Goal: Check status

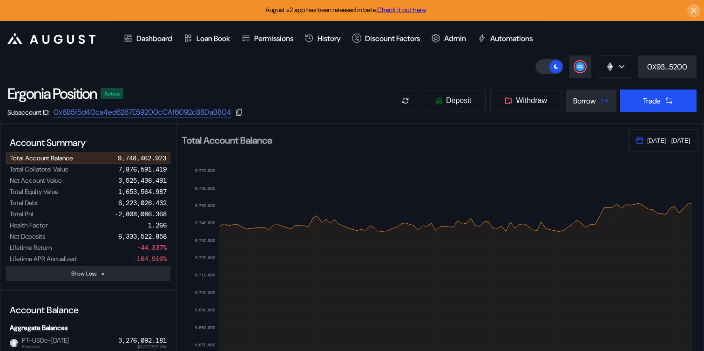
select select "*"
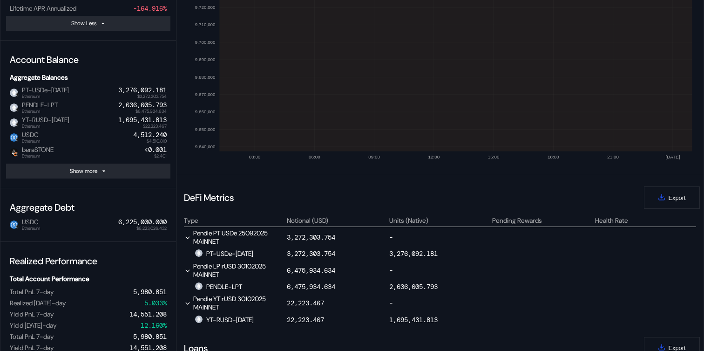
scroll to position [75, 0]
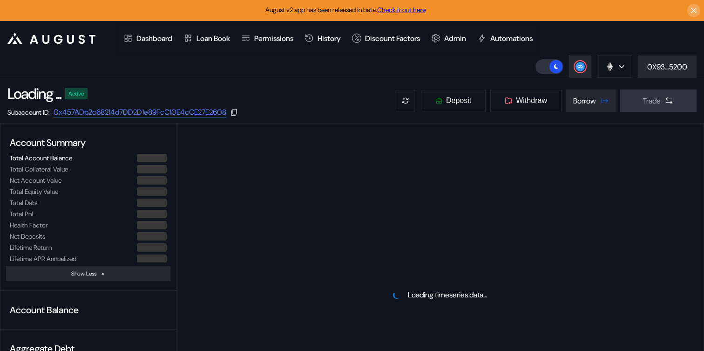
select select "*"
